Goal: Information Seeking & Learning: Learn about a topic

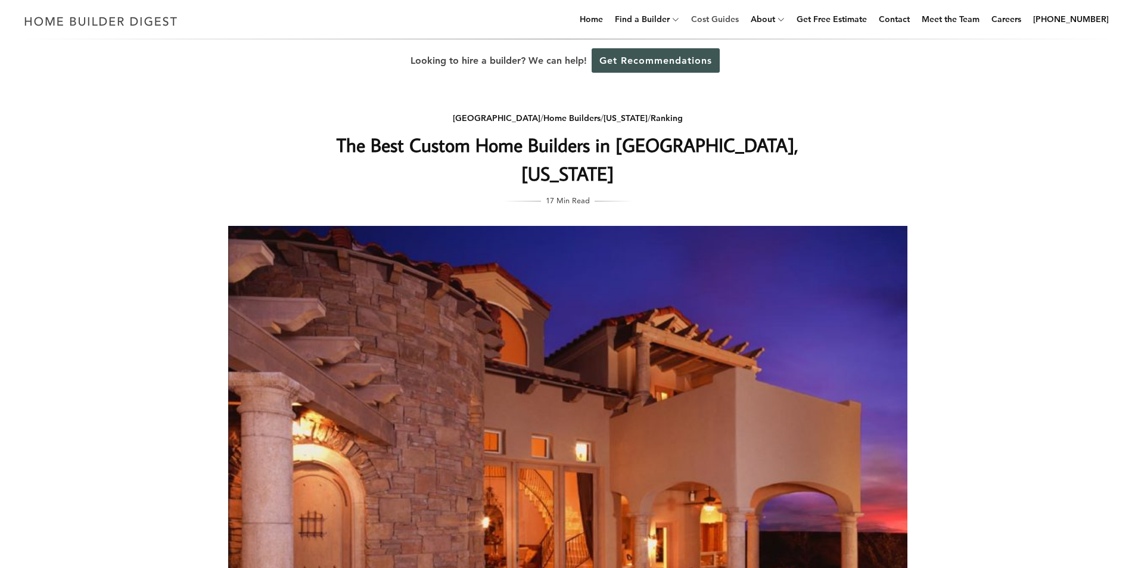
click at [739, 16] on link "Cost Guides" at bounding box center [714, 19] width 57 height 38
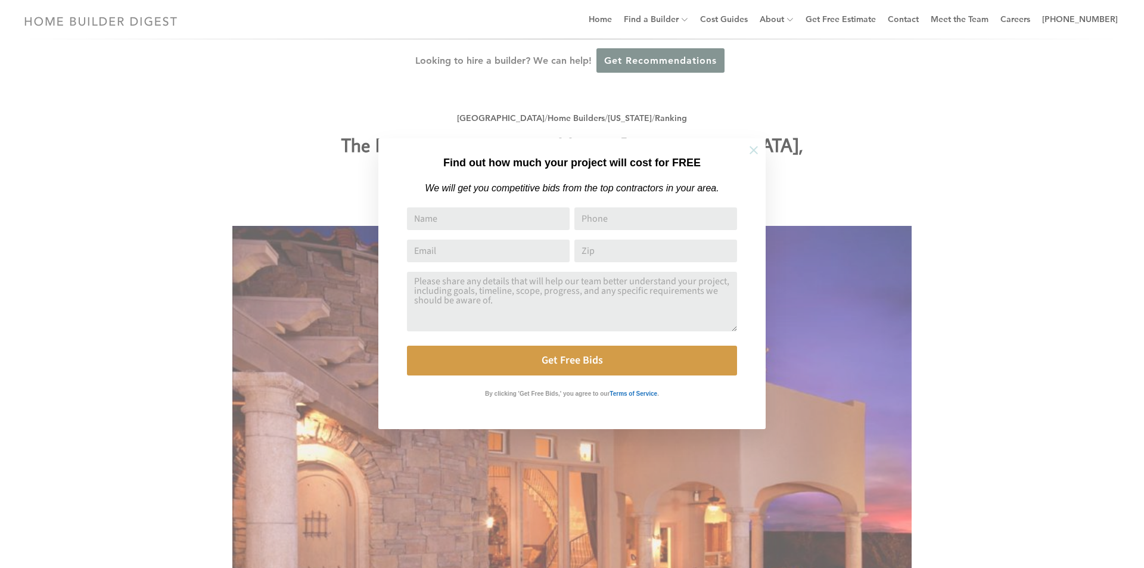
click at [751, 148] on icon at bounding box center [753, 150] width 8 height 8
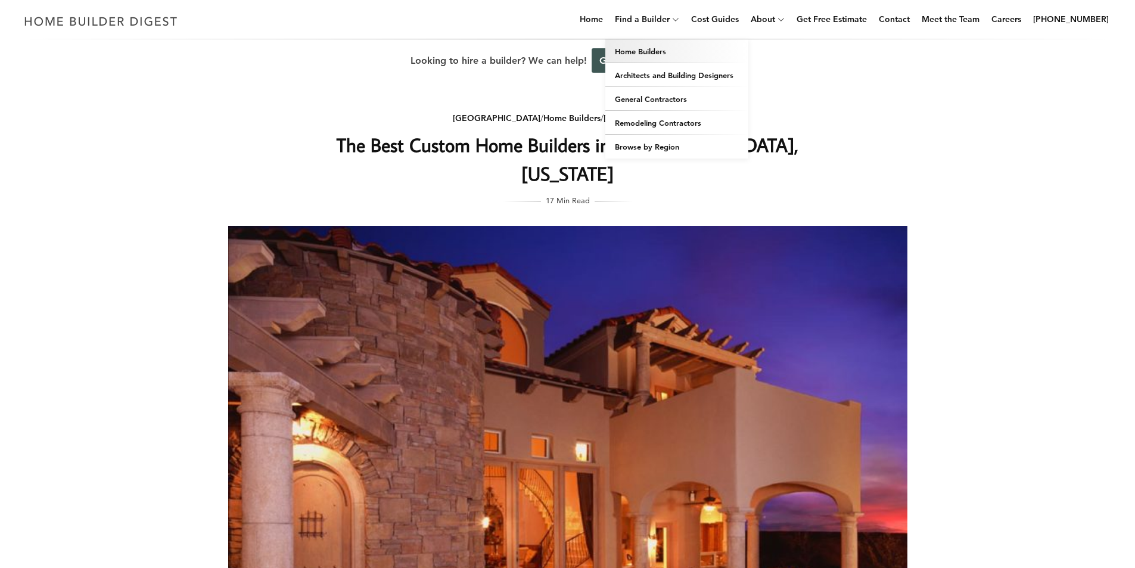
click at [667, 47] on link "Home Builders" at bounding box center [676, 51] width 143 height 24
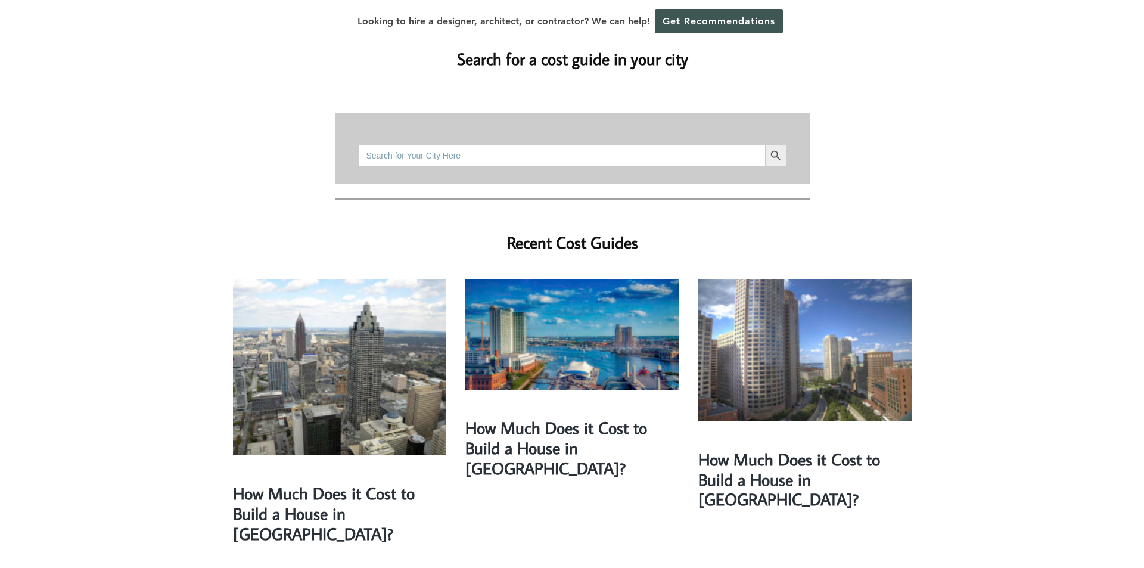
scroll to position [60, 0]
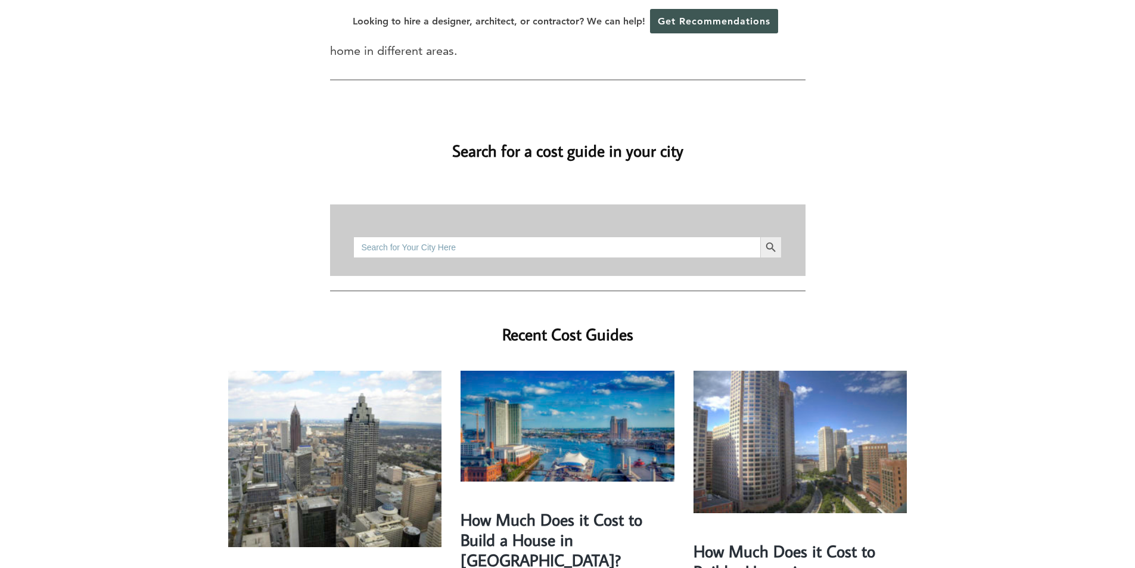
click at [416, 236] on input "Search for:" at bounding box center [556, 246] width 406 height 21
type input "albuquerque"
click at [760, 236] on button "Search Button" at bounding box center [770, 246] width 21 height 21
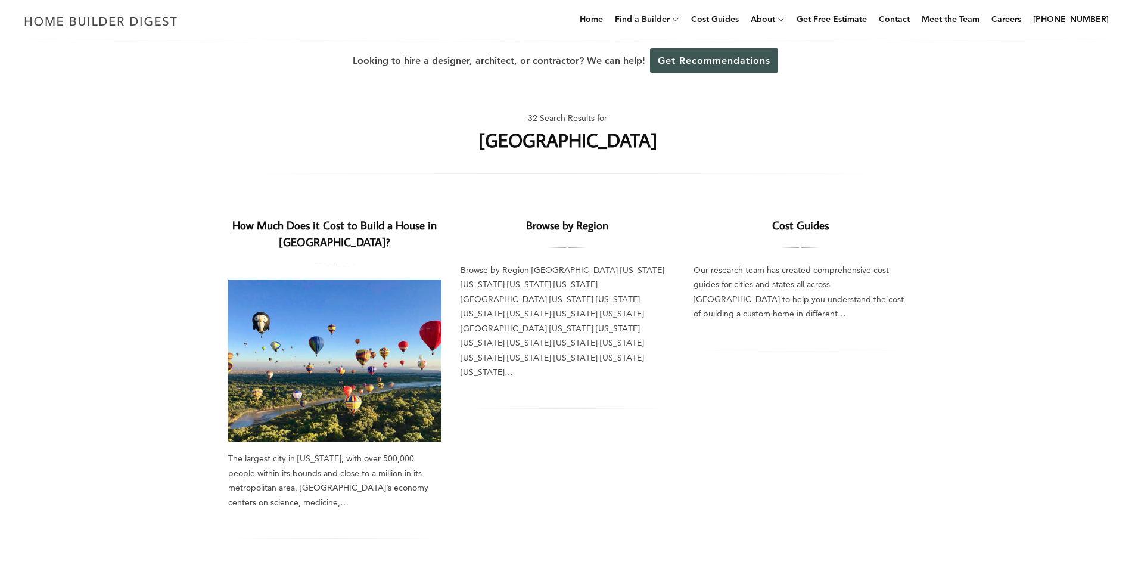
click at [340, 221] on link "How Much Does it Cost to Build a House in [GEOGRAPHIC_DATA]?" at bounding box center [334, 233] width 204 height 32
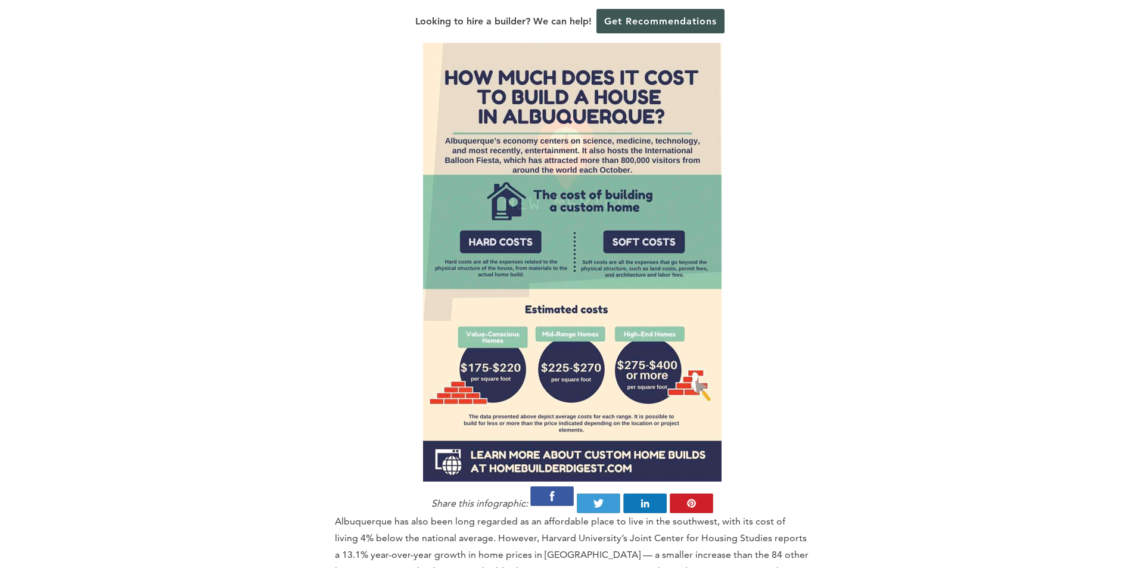
scroll to position [834, 0]
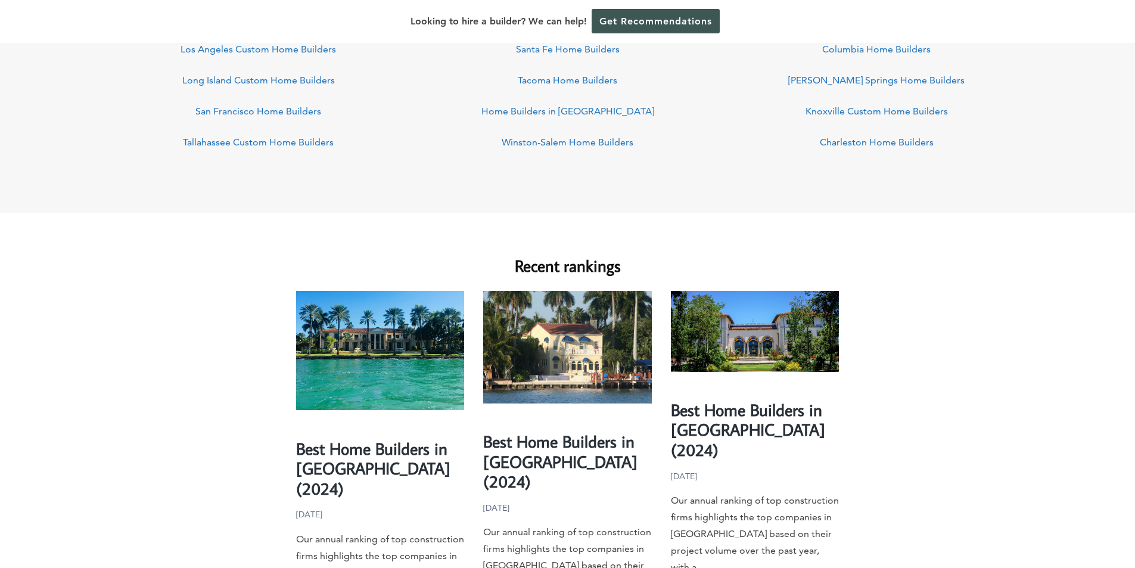
scroll to position [1013, 0]
